Goal: Task Accomplishment & Management: Manage account settings

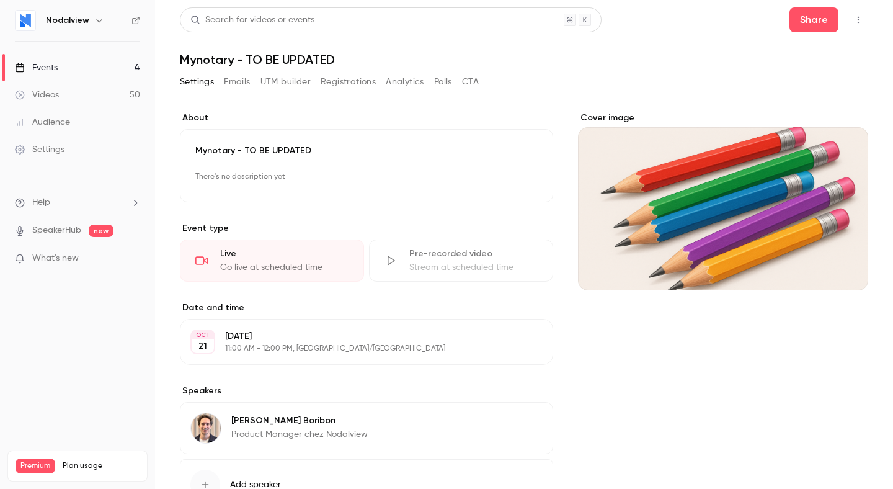
click at [605, 120] on div "Cover image" at bounding box center [723, 201] width 290 height 179
click at [0, 0] on input "Cover image" at bounding box center [0, 0] width 0 height 0
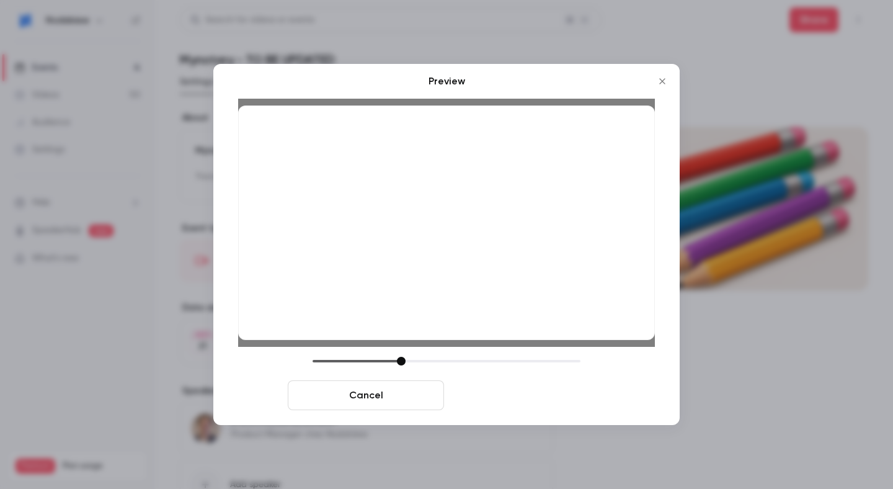
click at [516, 407] on button "Save cover" at bounding box center [527, 395] width 156 height 30
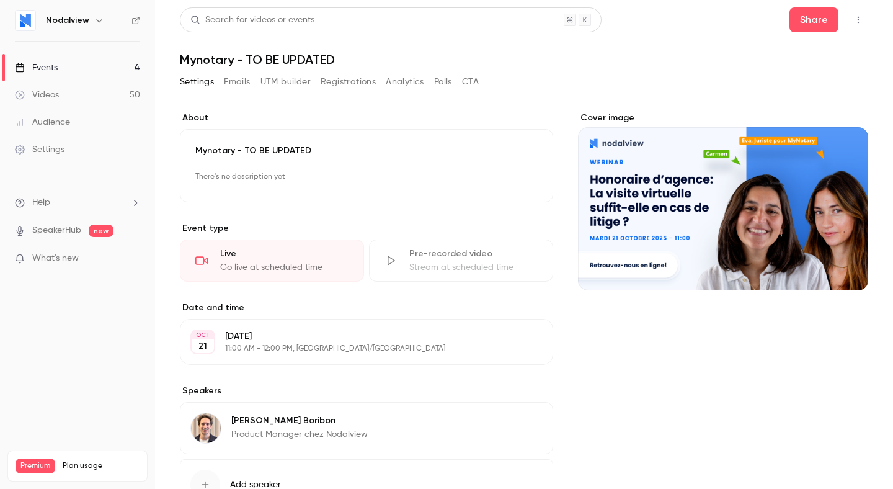
click at [109, 71] on link "Events 4" at bounding box center [77, 67] width 155 height 27
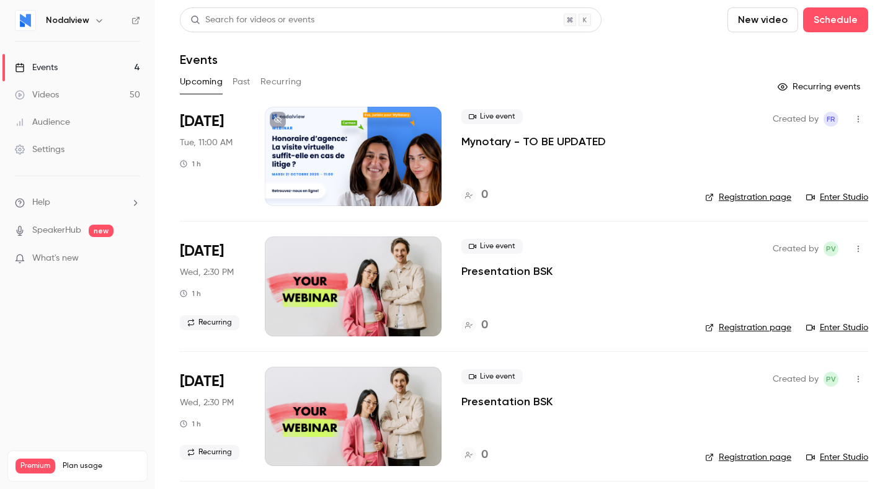
click at [235, 89] on button "Past" at bounding box center [242, 82] width 18 height 20
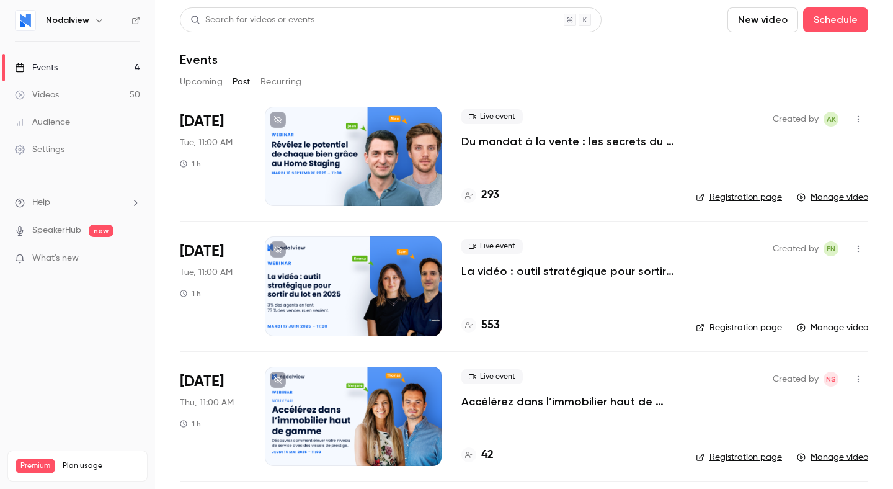
click at [203, 84] on button "Upcoming" at bounding box center [201, 82] width 43 height 20
